Goal: Task Accomplishment & Management: Manage account settings

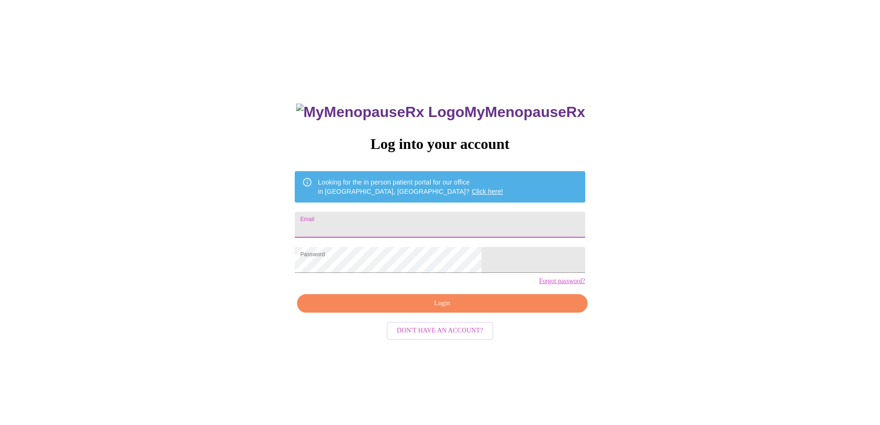
click at [420, 214] on input "Email" at bounding box center [440, 225] width 290 height 26
type input "[EMAIL_ADDRESS][DOMAIN_NAME]"
click at [431, 309] on span "Login" at bounding box center [442, 303] width 269 height 12
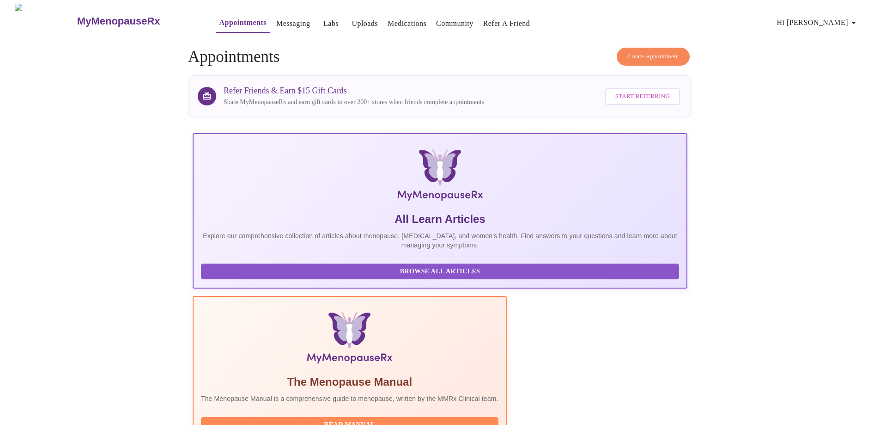
click at [276, 17] on link "Messaging" at bounding box center [293, 23] width 34 height 13
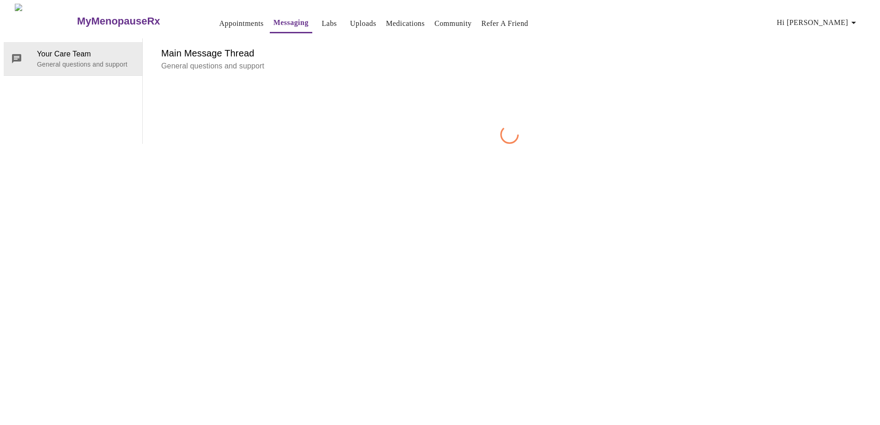
scroll to position [35, 0]
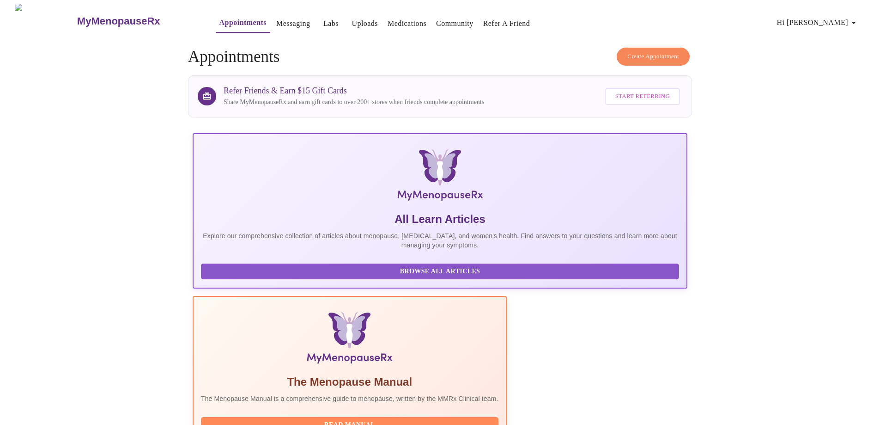
click at [352, 18] on link "Uploads" at bounding box center [365, 23] width 26 height 13
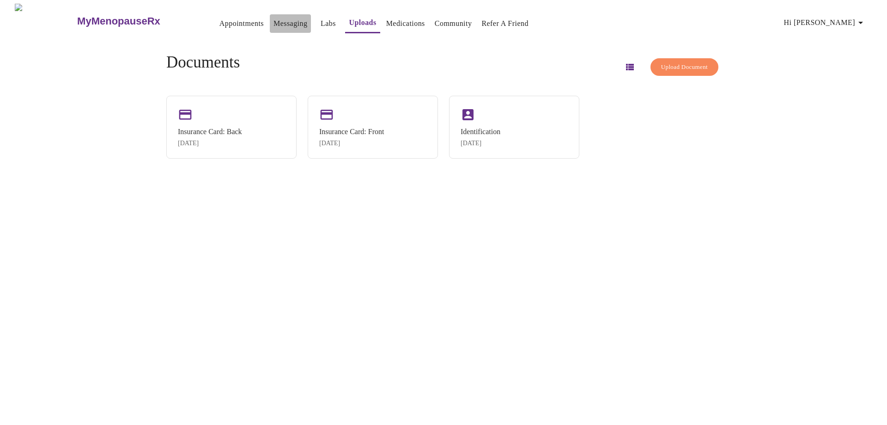
click at [273, 21] on link "Messaging" at bounding box center [290, 23] width 34 height 13
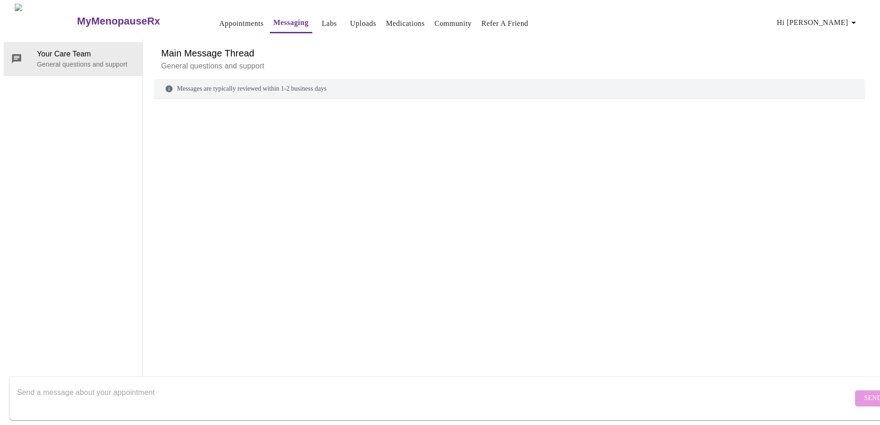
scroll to position [35, 0]
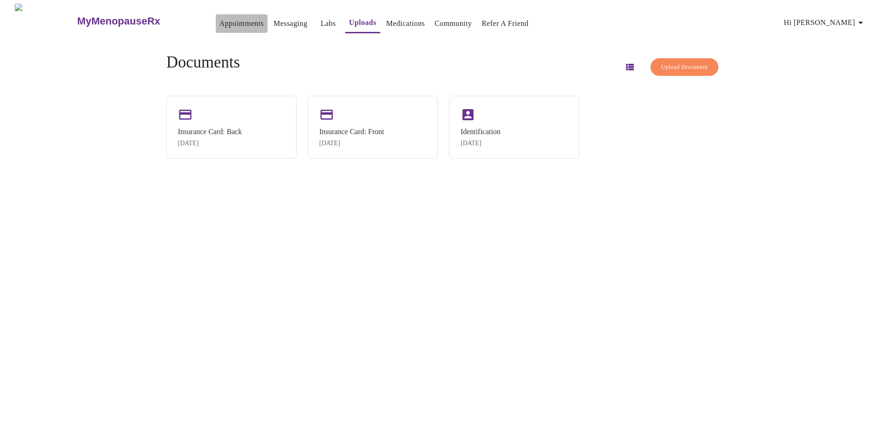
click at [219, 17] on link "Appointments" at bounding box center [241, 23] width 44 height 13
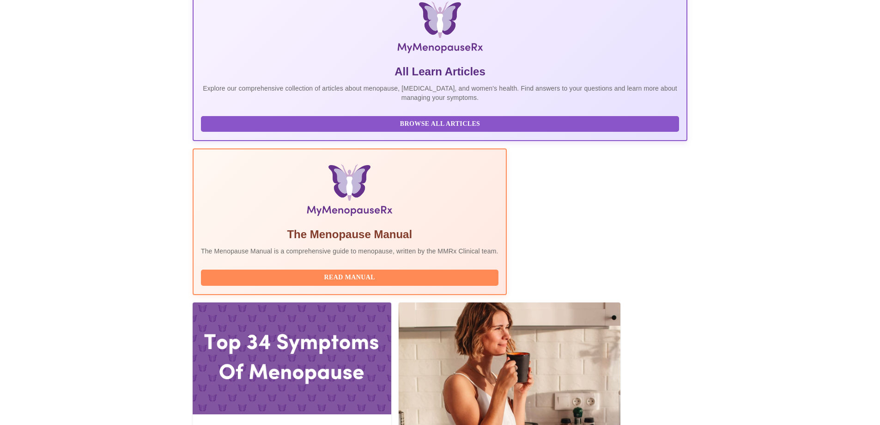
scroll to position [186, 0]
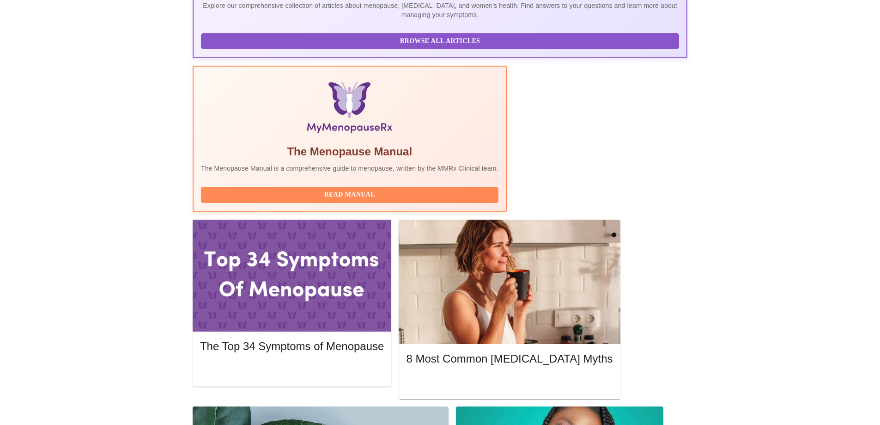
scroll to position [268, 0]
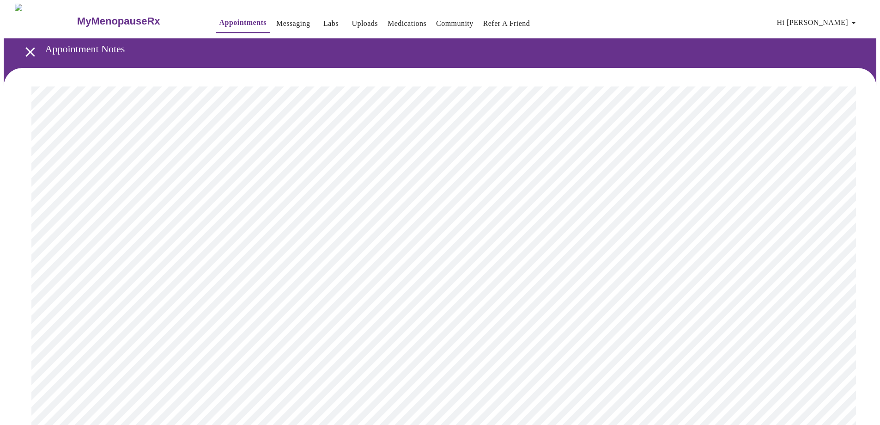
click at [27, 46] on icon "open drawer" at bounding box center [30, 52] width 16 height 16
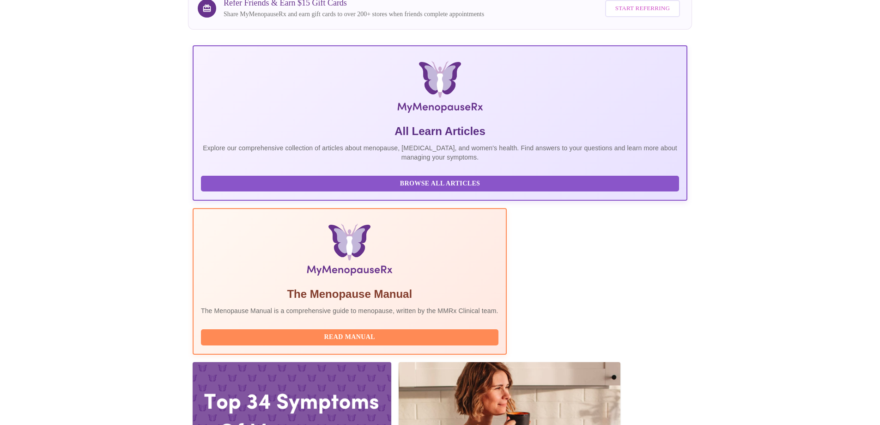
scroll to position [186, 0]
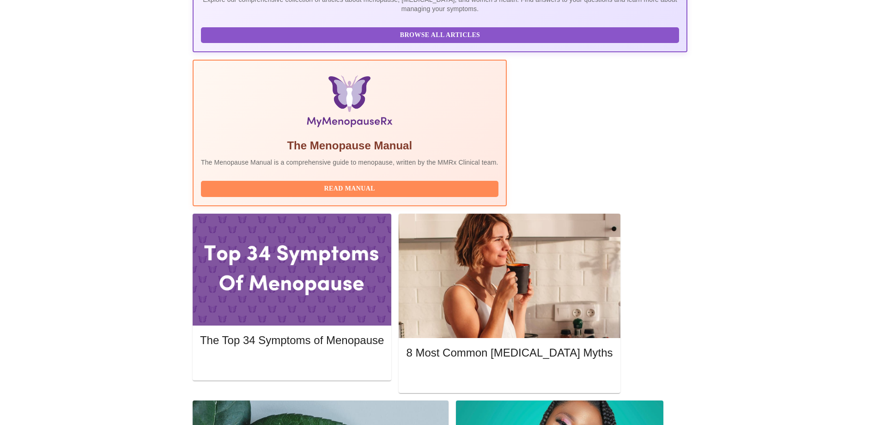
scroll to position [268, 0]
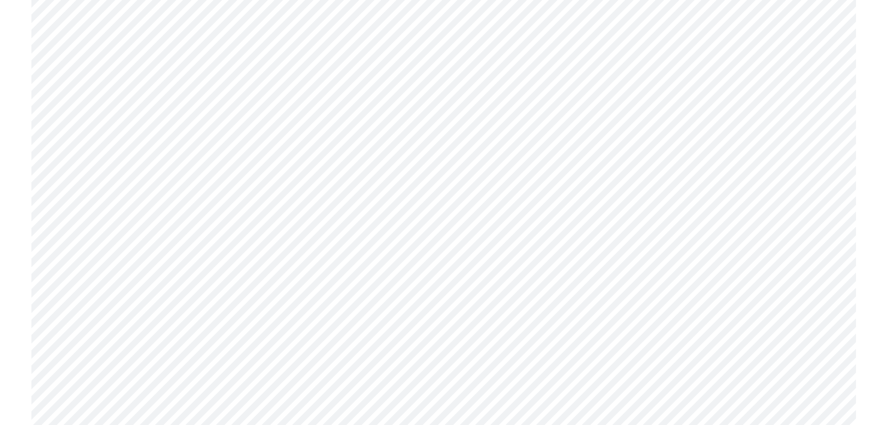
scroll to position [1802, 0]
